Goal: Find specific page/section: Find specific page/section

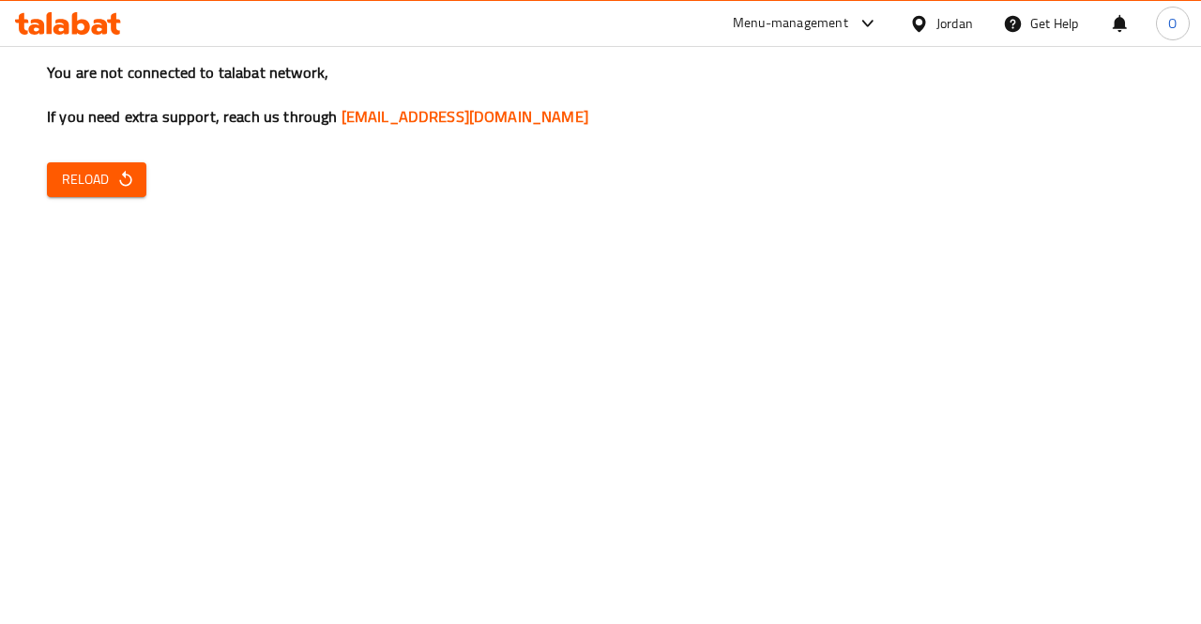
click at [78, 177] on span "Reload" at bounding box center [96, 179] width 69 height 23
click at [49, 23] on icon at bounding box center [50, 23] width 6 height 22
click at [71, 185] on span "Reload" at bounding box center [96, 179] width 69 height 23
click at [1036, 345] on div "You are not connected to talabat network, If you need extra support, reach us t…" at bounding box center [600, 312] width 1201 height 624
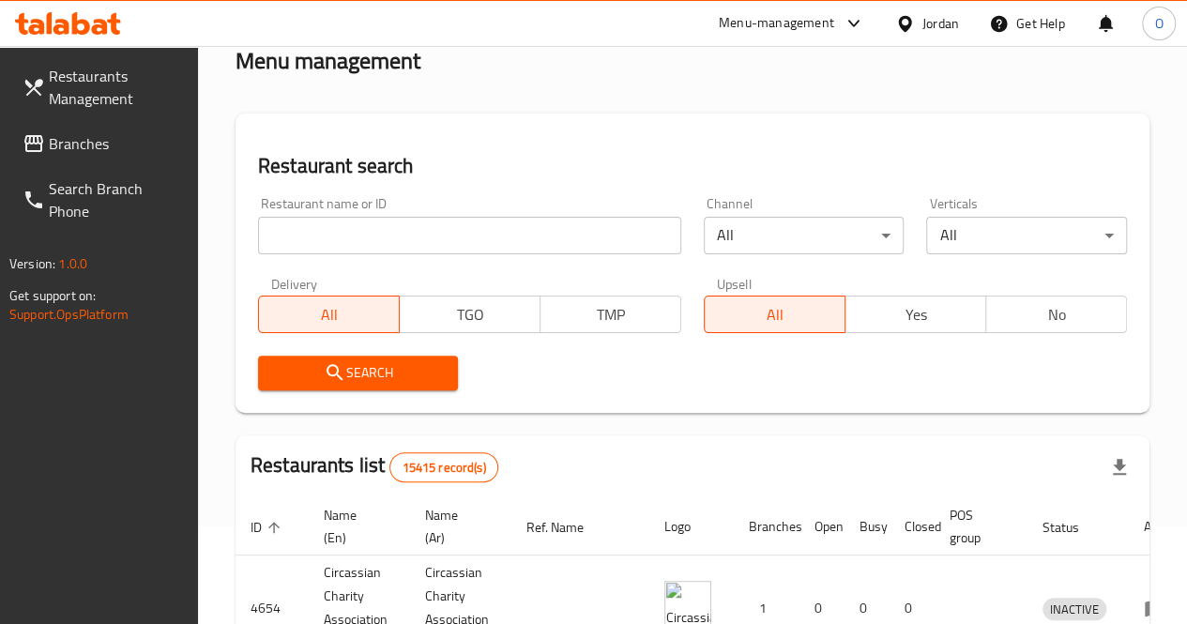
scroll to position [188, 0]
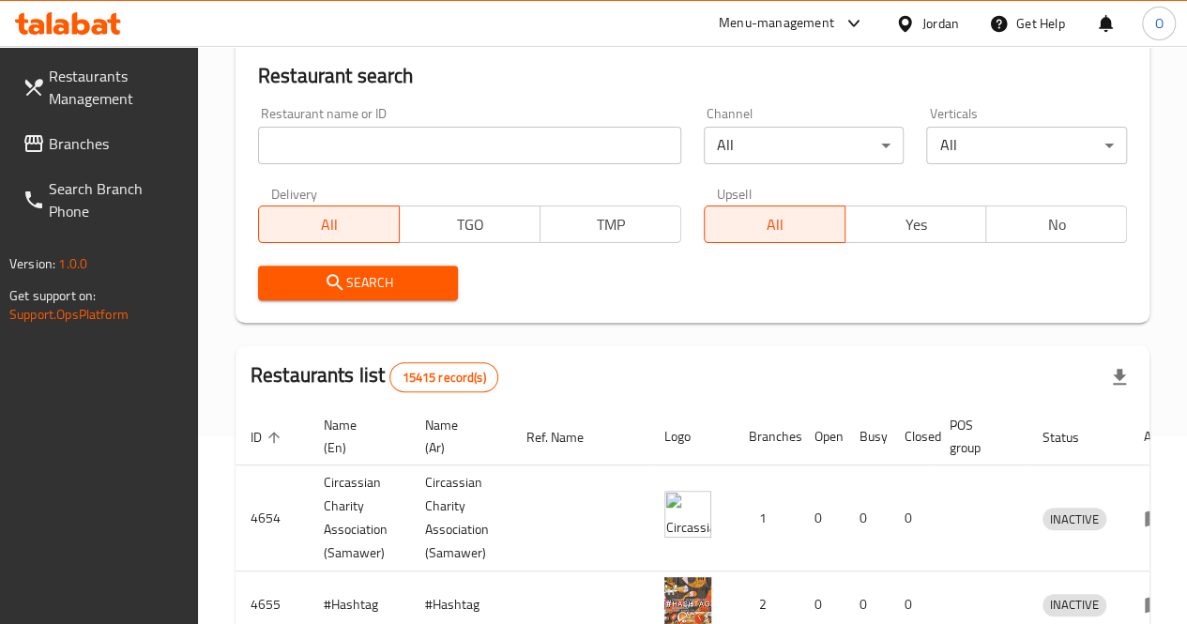
click at [392, 140] on input "search" at bounding box center [469, 146] width 423 height 38
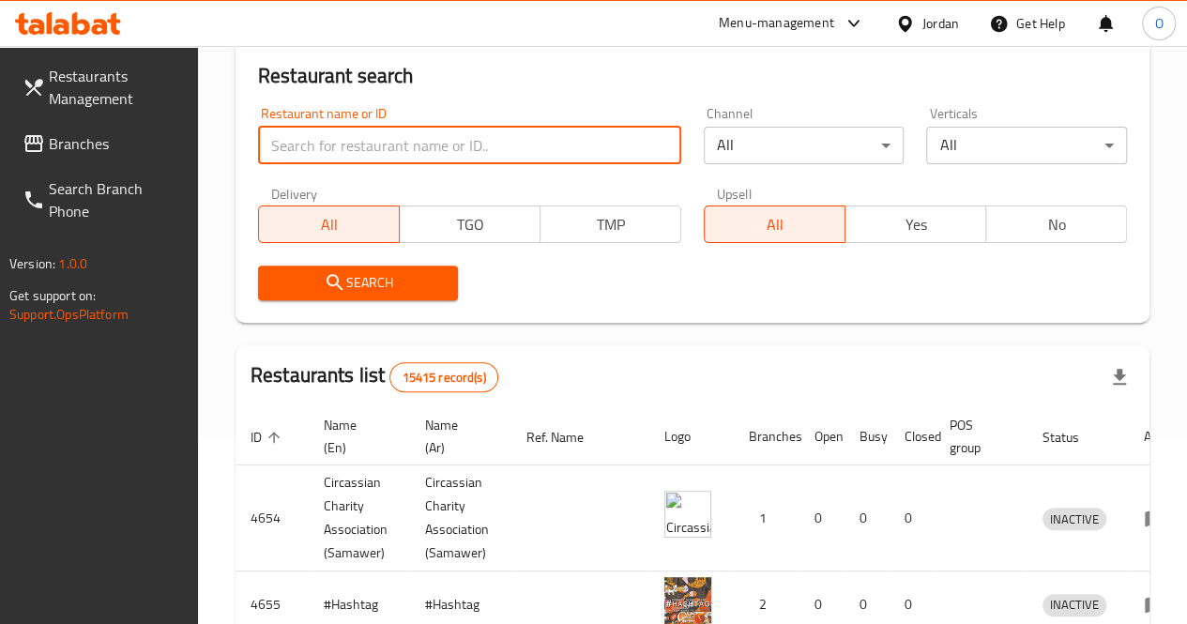
paste input "777073"
type input "777073"
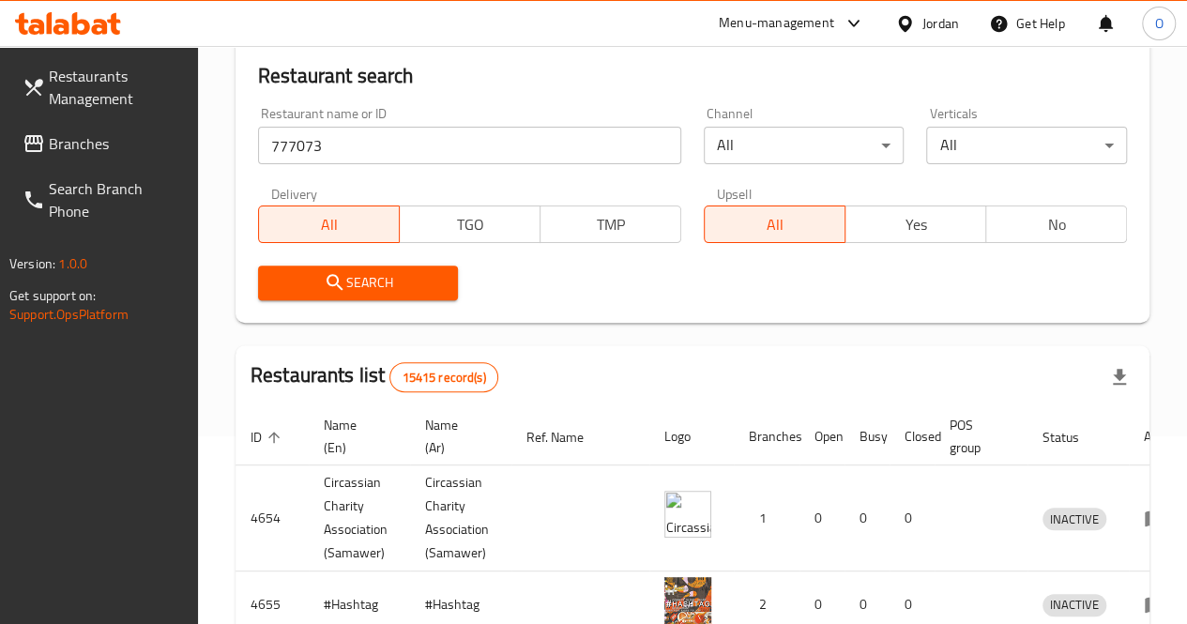
click at [139, 125] on link "Branches" at bounding box center [103, 143] width 190 height 45
